Goal: Task Accomplishment & Management: Manage account settings

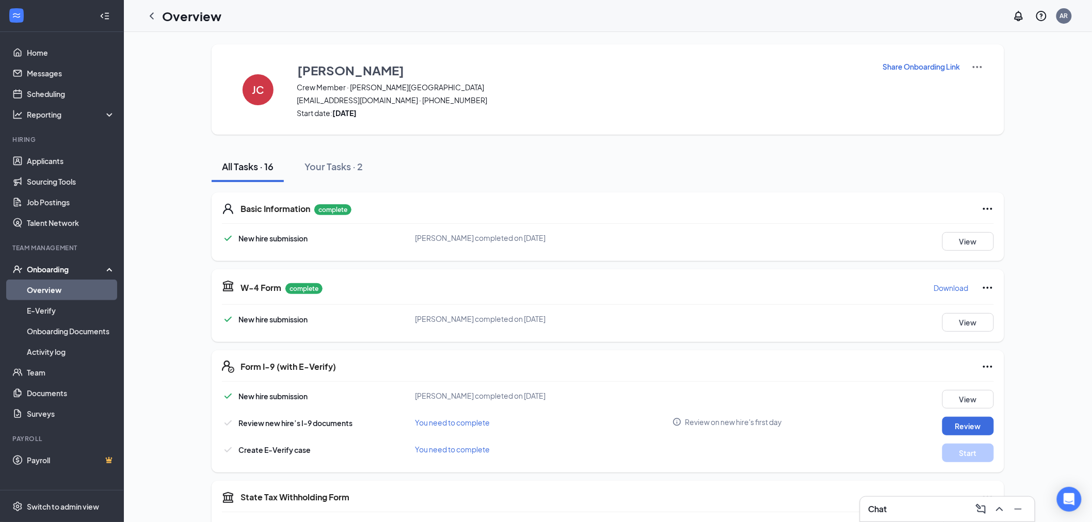
click at [54, 266] on div "Onboarding" at bounding box center [66, 269] width 79 height 10
click at [54, 289] on link "Team" at bounding box center [71, 290] width 88 height 21
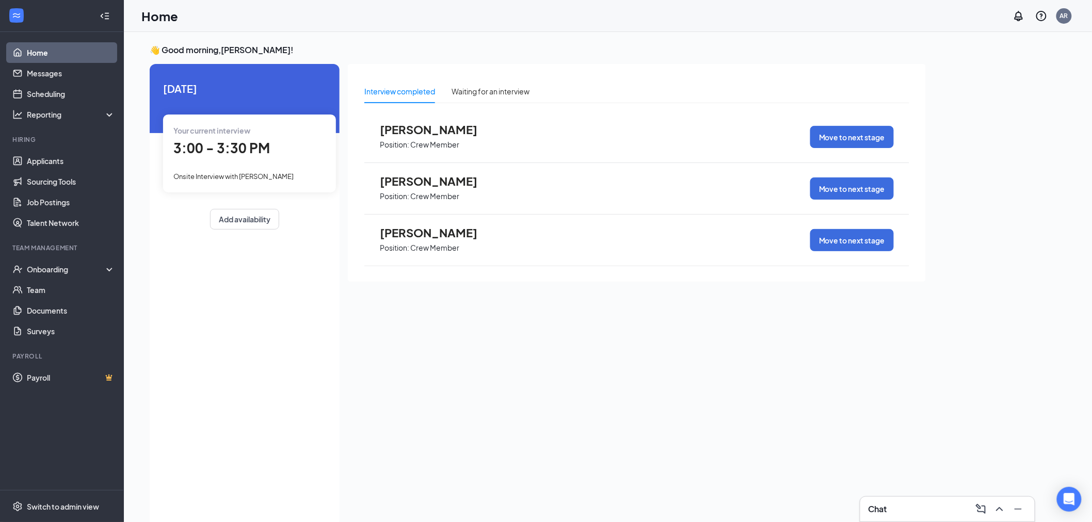
click at [261, 167] on div "Your current interview 3:00 - 3:30 PM Onsite Interview with [PERSON_NAME]" at bounding box center [249, 153] width 173 height 77
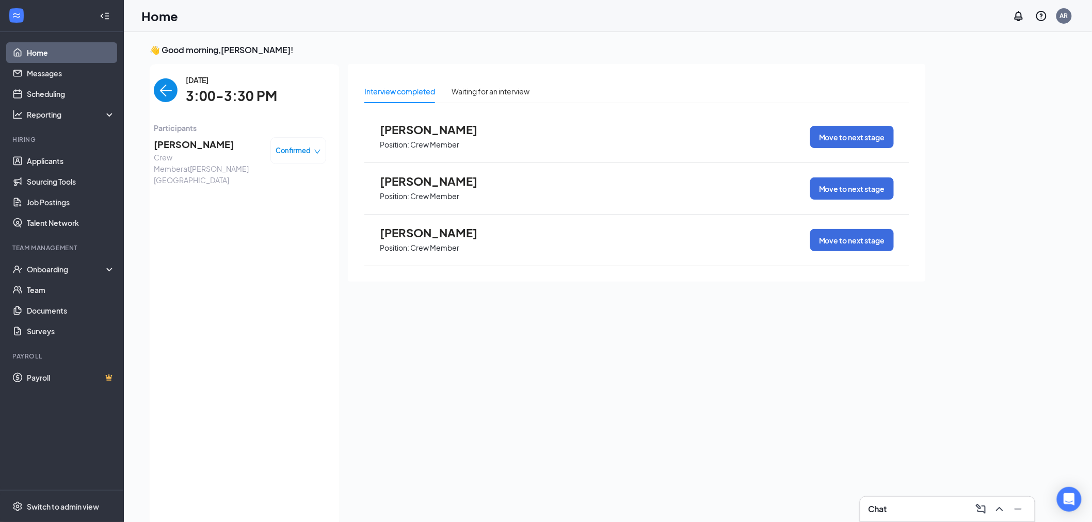
scroll to position [4, 0]
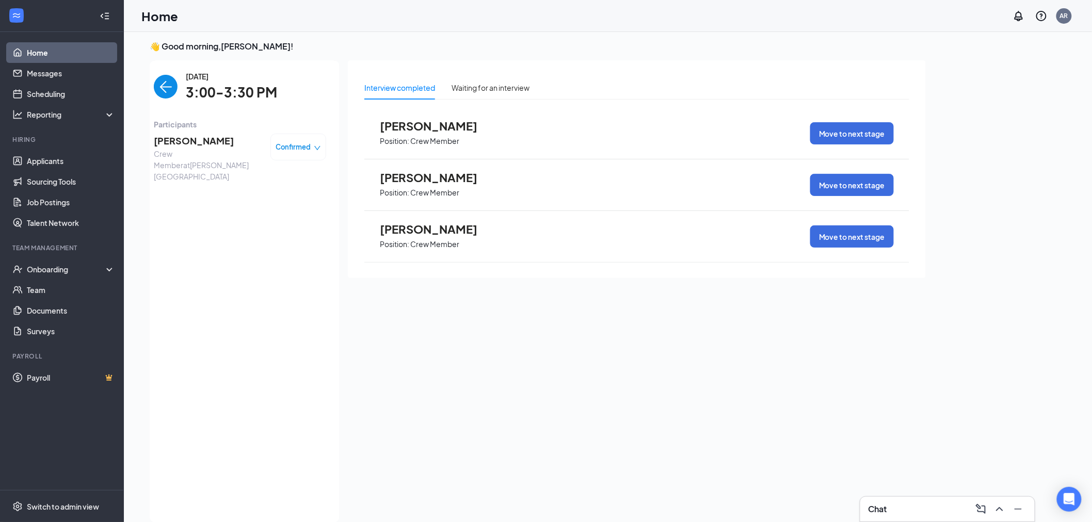
click at [304, 149] on span "Confirmed" at bounding box center [293, 147] width 35 height 10
drag, startPoint x: 169, startPoint y: 276, endPoint x: 171, endPoint y: 259, distance: 16.6
click at [169, 276] on div "[DATE] 3:00-3:30 PM Participants [PERSON_NAME] Crew Member at [PERSON_NAME][GEO…" at bounding box center [240, 292] width 172 height 442
click at [201, 134] on span "[PERSON_NAME]" at bounding box center [208, 141] width 108 height 14
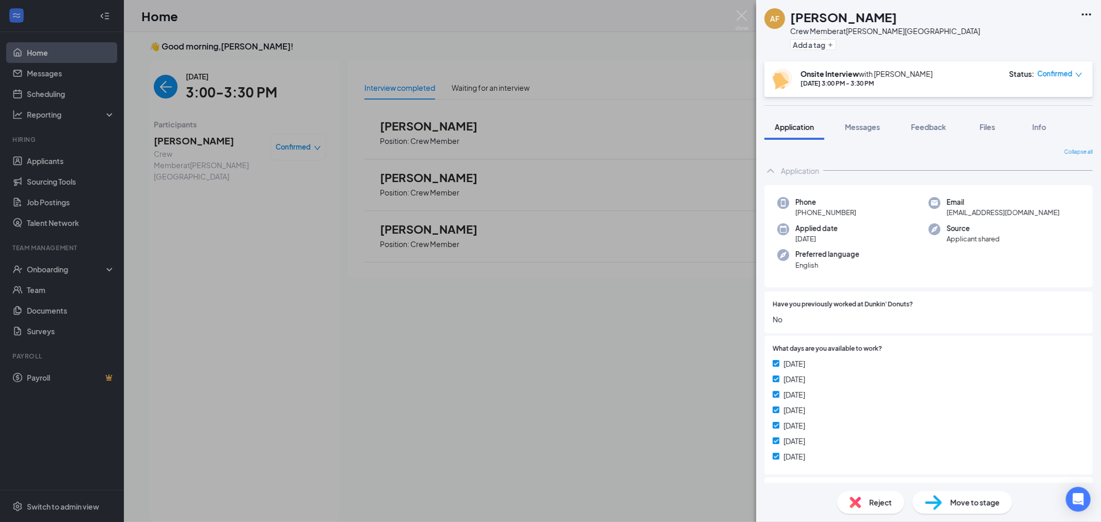
click at [867, 503] on div "Reject" at bounding box center [870, 502] width 67 height 23
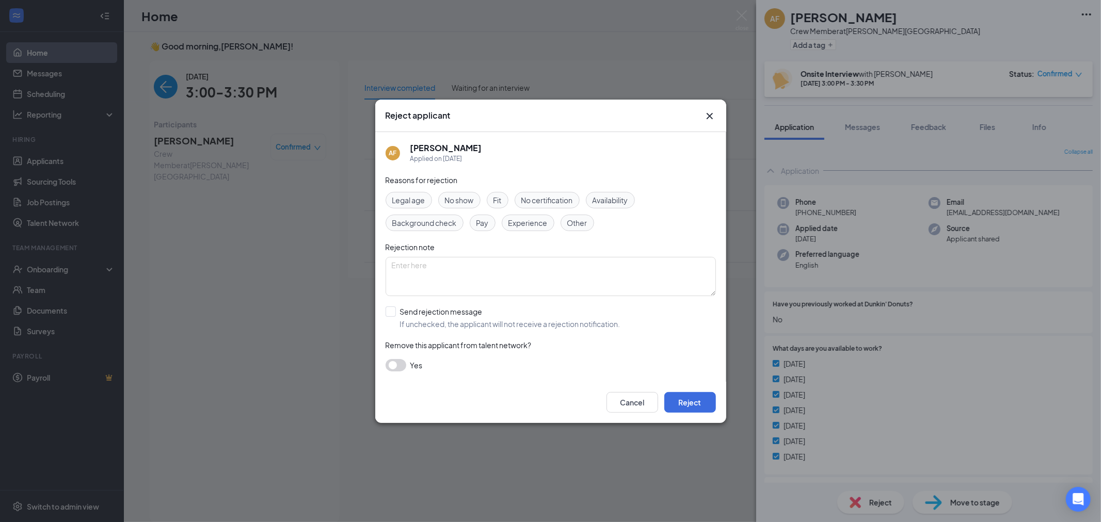
click at [683, 384] on div "Cancel Reject" at bounding box center [550, 402] width 351 height 41
click at [704, 395] on button "Reject" at bounding box center [690, 402] width 52 height 21
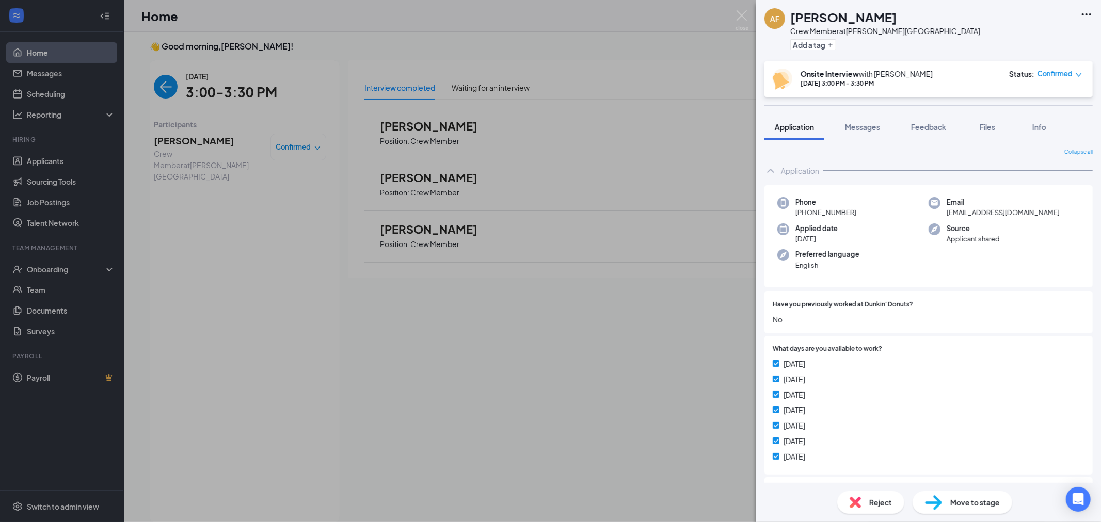
click at [749, 17] on div "AF [PERSON_NAME] Crew Member at [PERSON_NAME][GEOGRAPHIC_DATA] Add a tag Onsite…" at bounding box center [550, 261] width 1101 height 522
